Goal: Navigation & Orientation: Find specific page/section

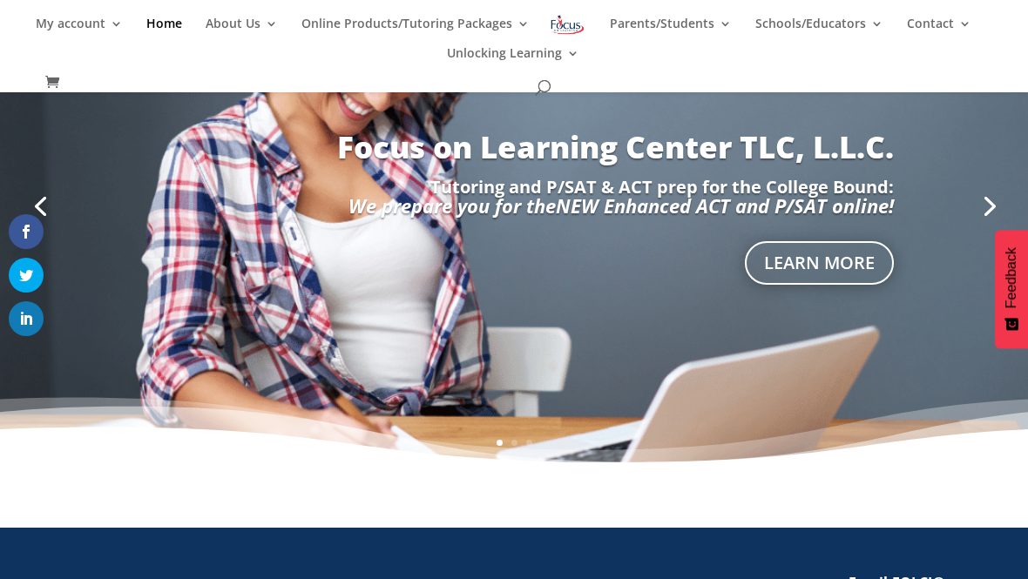
scroll to position [446, 0]
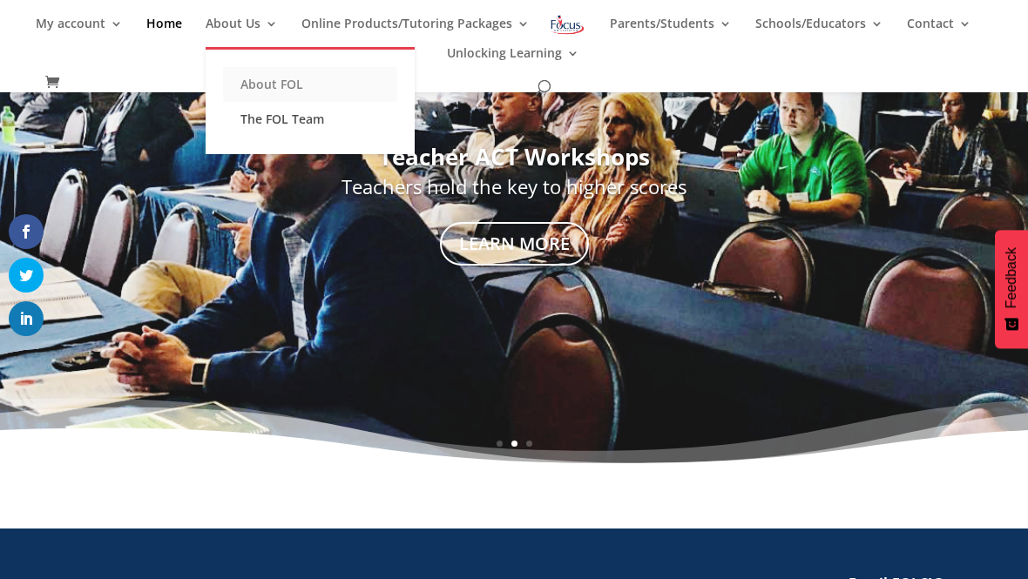
click at [242, 76] on link "About FOL" at bounding box center [310, 84] width 174 height 35
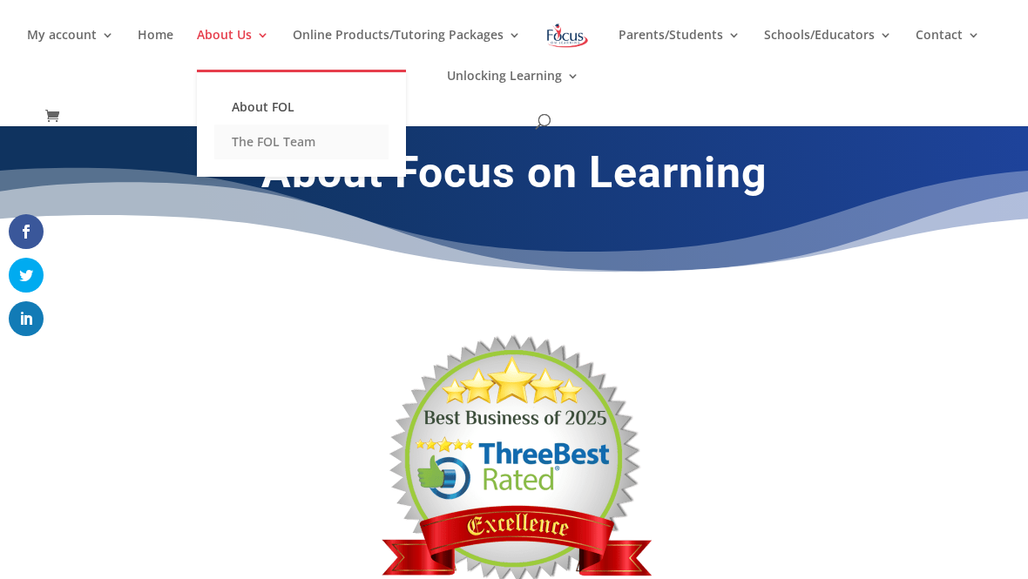
click at [257, 138] on link "The FOL Team" at bounding box center [301, 142] width 174 height 35
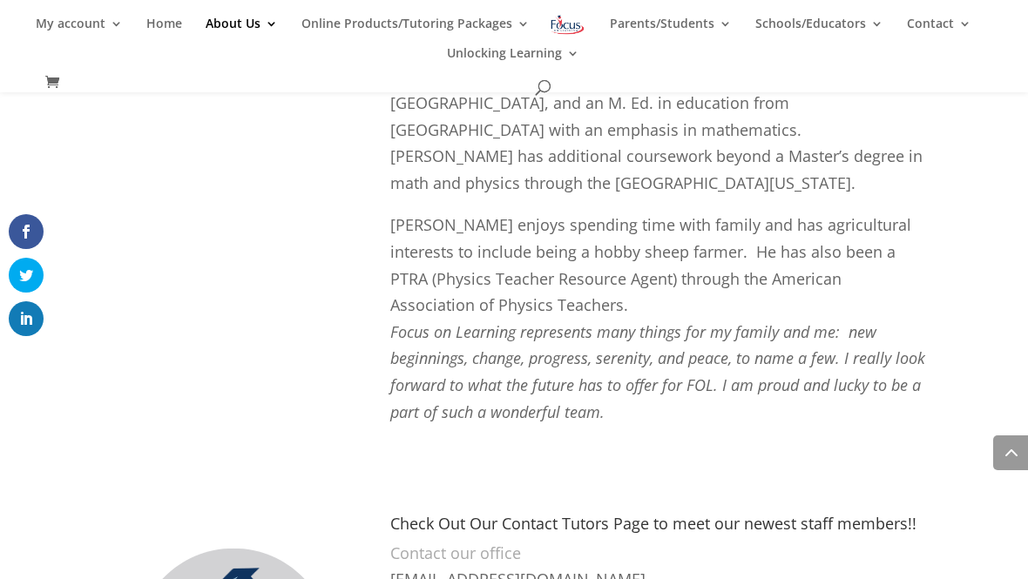
scroll to position [4276, 0]
